Goal: Transaction & Acquisition: Obtain resource

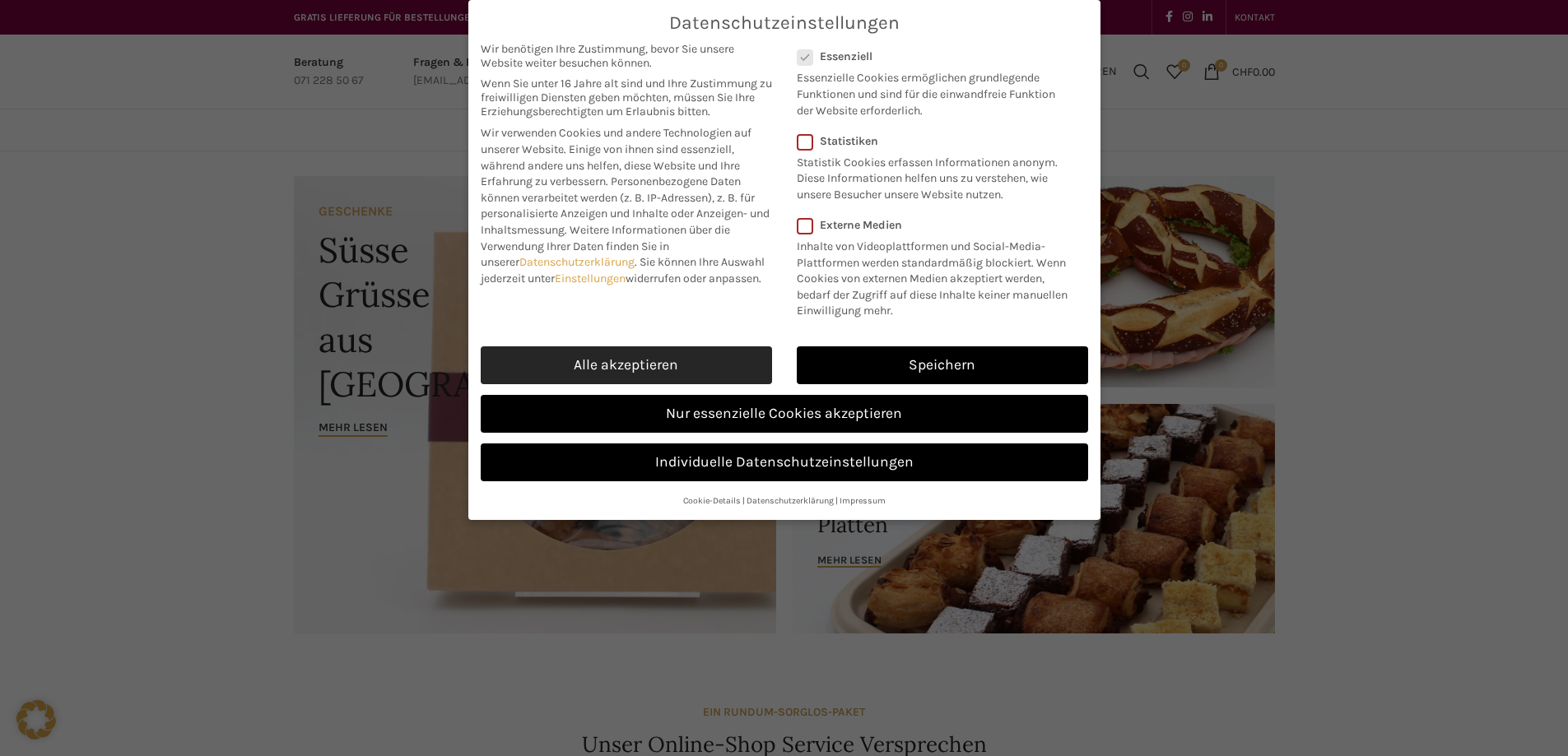
click at [623, 353] on link "Alle akzeptieren" at bounding box center [625, 365] width 291 height 38
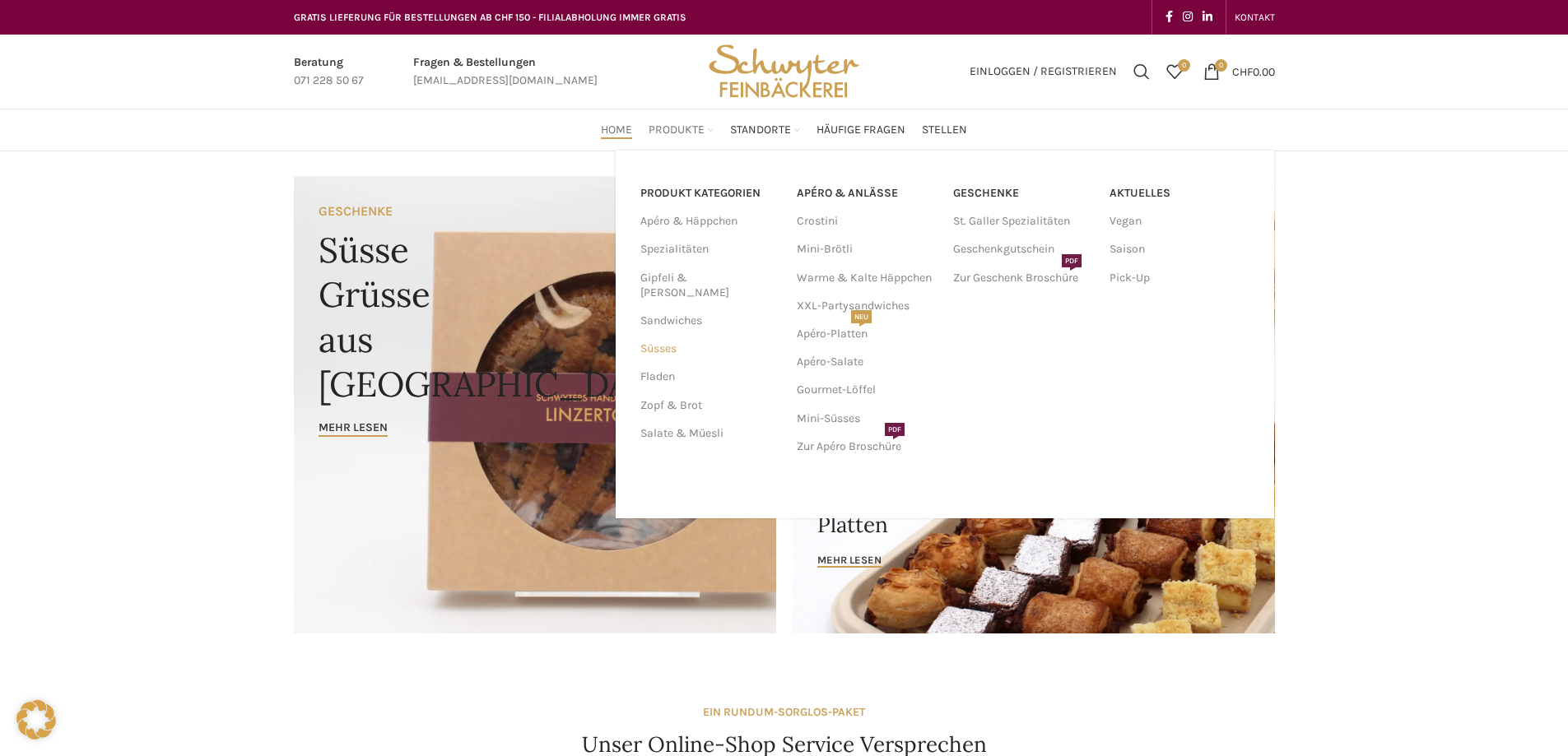
click at [661, 335] on link "Süsses" at bounding box center [708, 348] width 137 height 28
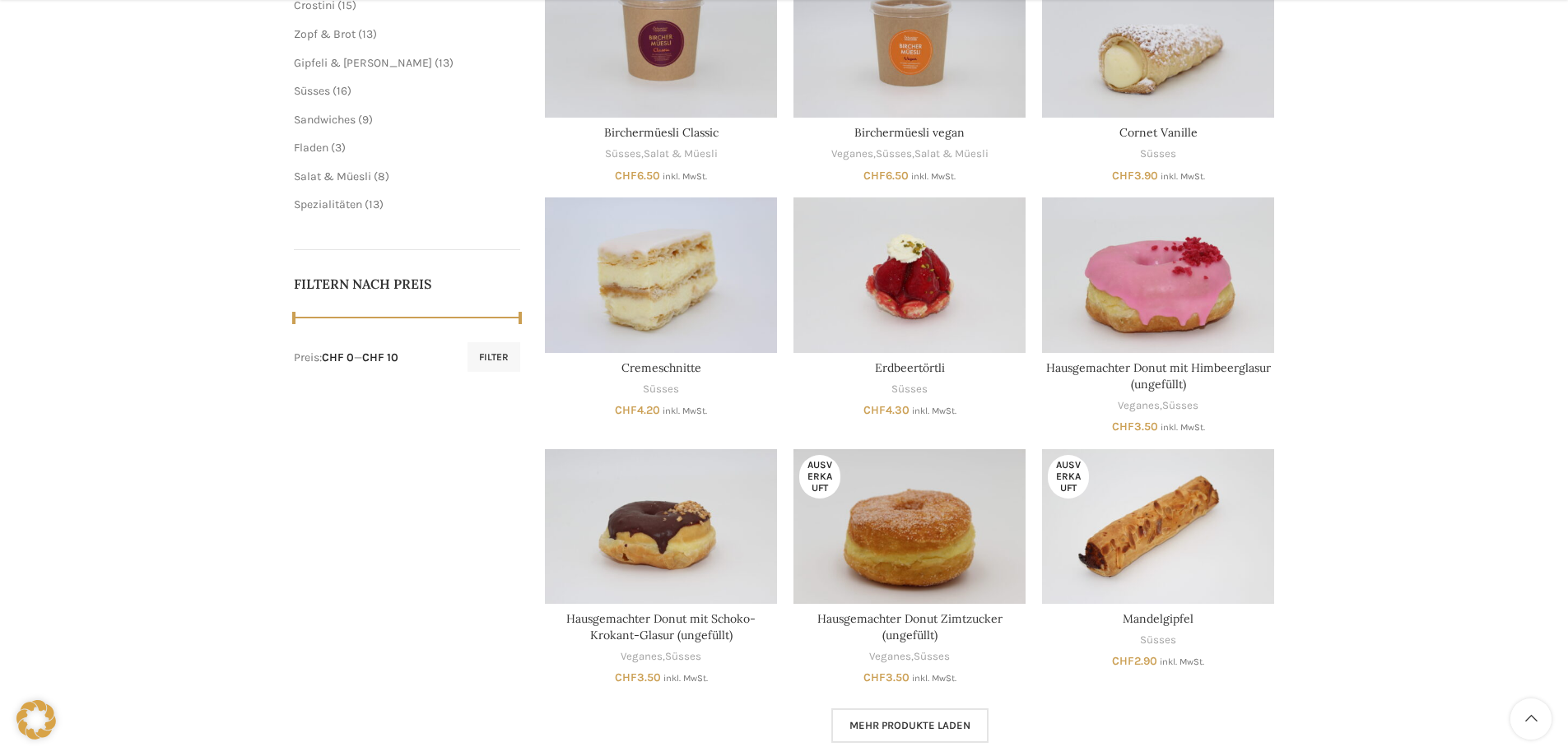
scroll to position [905, 0]
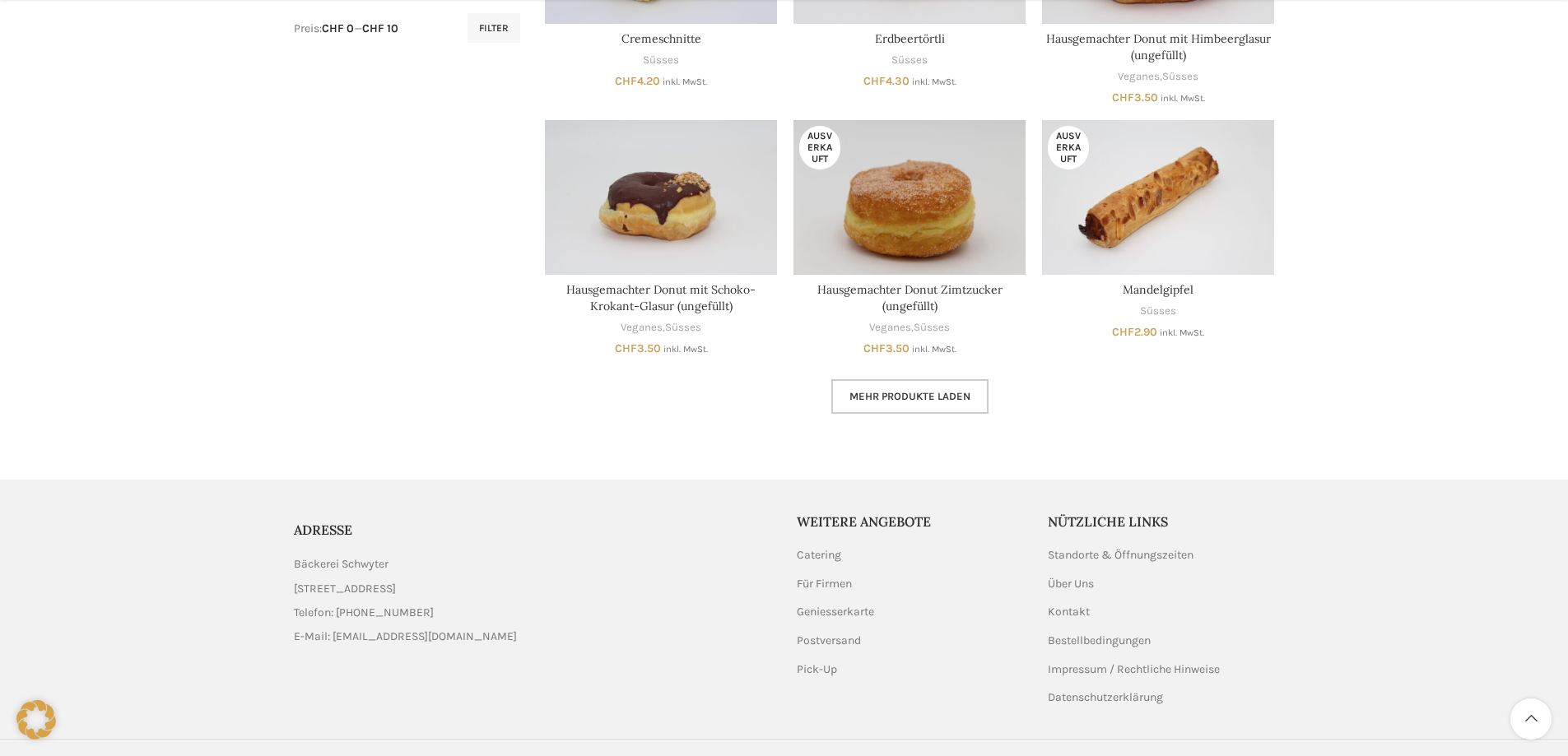
click at [890, 388] on link "Mehr Produkte laden" at bounding box center [910, 396] width 158 height 34
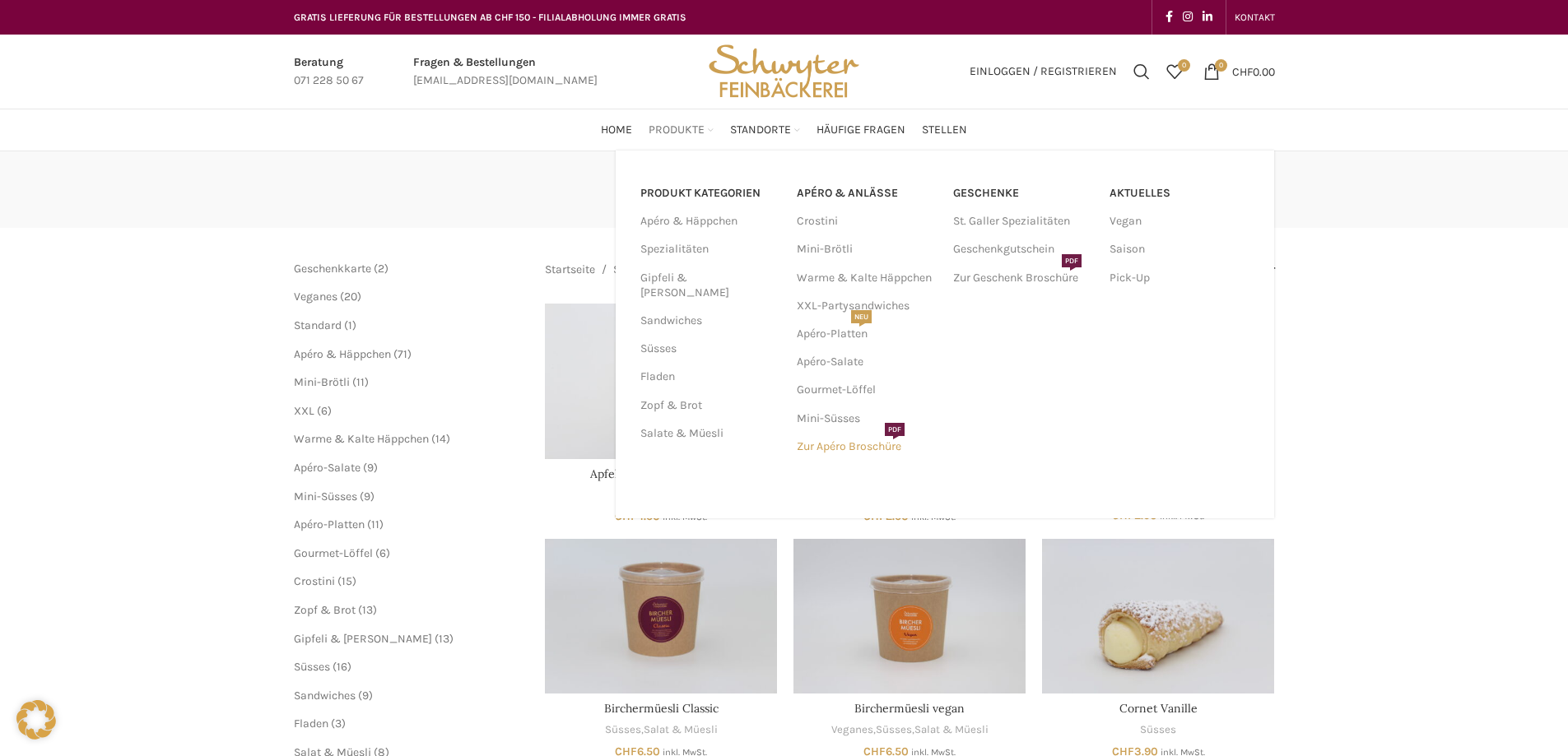
click at [843, 450] on link "Zur Apéro Broschüre PDF" at bounding box center [866, 446] width 140 height 28
